Goal: Information Seeking & Learning: Learn about a topic

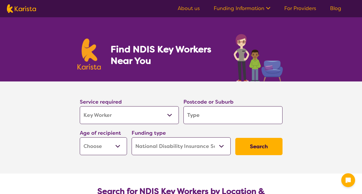
select select "Key Worker"
select select "NDIS"
select select "Key Worker"
select select "NDIS"
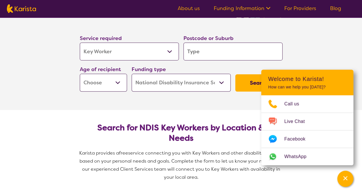
scroll to position [64, 0]
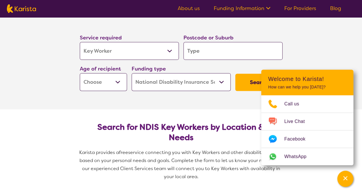
click at [169, 51] on select "Allied Health Assistant Assessment ([MEDICAL_DATA] or [MEDICAL_DATA]) Behaviour…" at bounding box center [129, 51] width 99 height 18
select select "Support worker"
click at [80, 42] on select "Allied Health Assistant Assessment ([MEDICAL_DATA] or [MEDICAL_DATA]) Behaviour…" at bounding box center [129, 51] width 99 height 18
select select "Support worker"
click at [215, 51] on input "search" at bounding box center [232, 51] width 99 height 18
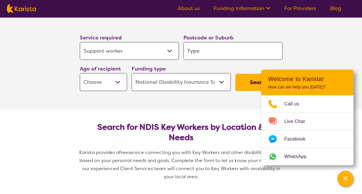
type input "F"
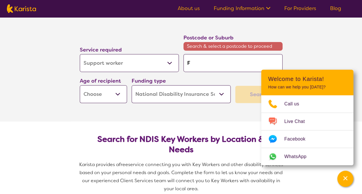
type input "FO"
type input "FOR"
type input "FORS"
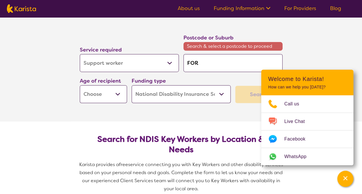
type input "FORS"
type input "[PERSON_NAME]"
type input "FORSTE"
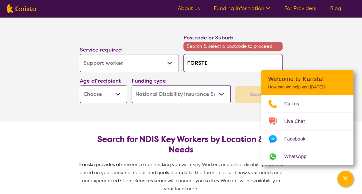
type input "[PERSON_NAME]"
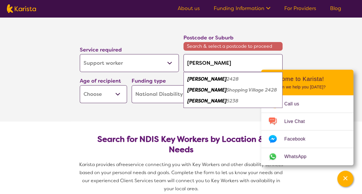
click at [216, 77] on div "[PERSON_NAME] 2428" at bounding box center [232, 79] width 93 height 11
type input "2428"
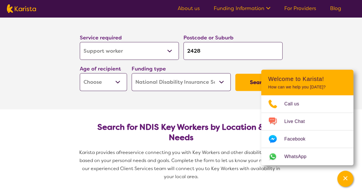
click at [117, 82] on select "Early Childhood - 0 to 9 Child - 10 to 11 Adolescent - 12 to 17 Adult - 18 to 6…" at bounding box center [103, 82] width 47 height 18
select select "AS"
click at [80, 73] on select "Early Childhood - 0 to 9 Child - 10 to 11 Adolescent - 12 to 17 Adult - 18 to 6…" at bounding box center [103, 82] width 47 height 18
select select "AS"
click at [248, 83] on button "Search" at bounding box center [258, 82] width 47 height 17
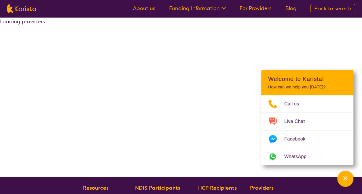
select select "NDIS"
select select "Support worker"
select select "AS"
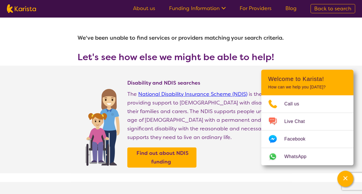
select select "Key Worker"
select select "AS"
select select "NDIS"
select select "Key Worker"
select select "AS"
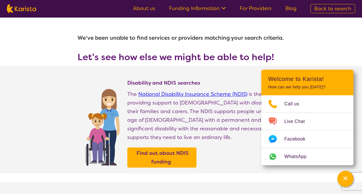
select select "NDIS"
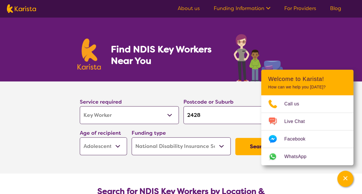
scroll to position [64, 0]
